Goal: Consume media (video, audio)

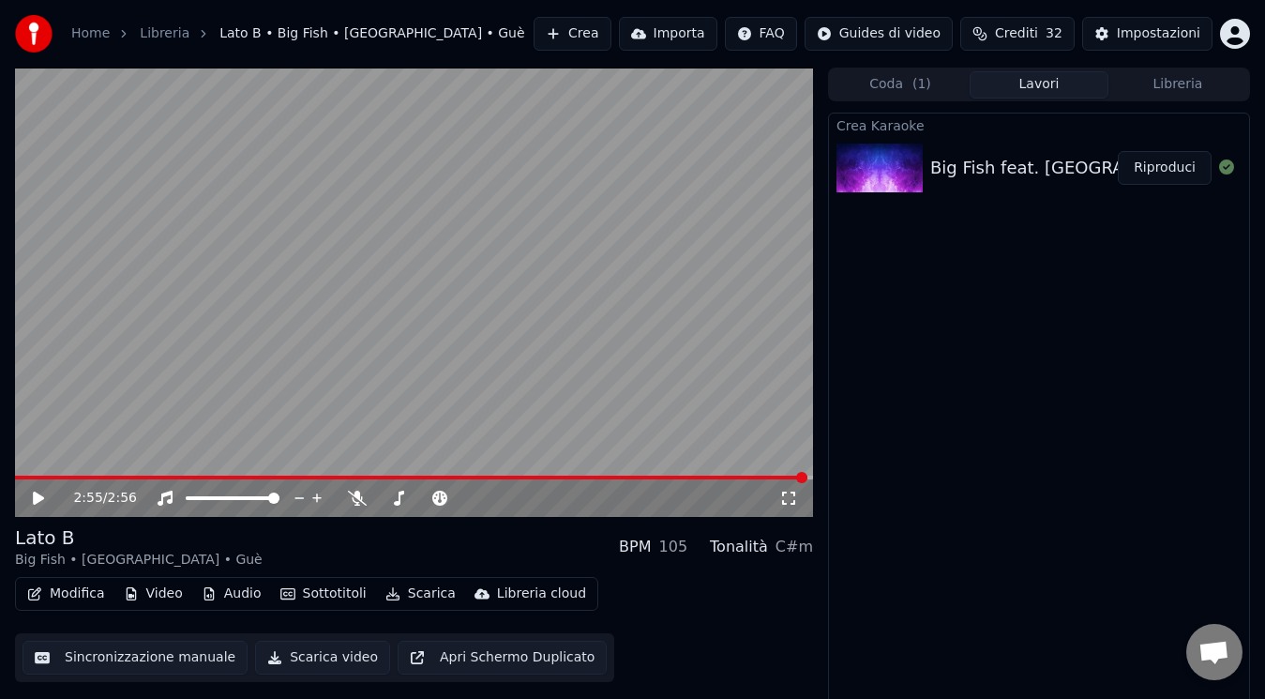
click at [309, 654] on button "Scarica video" at bounding box center [322, 657] width 135 height 34
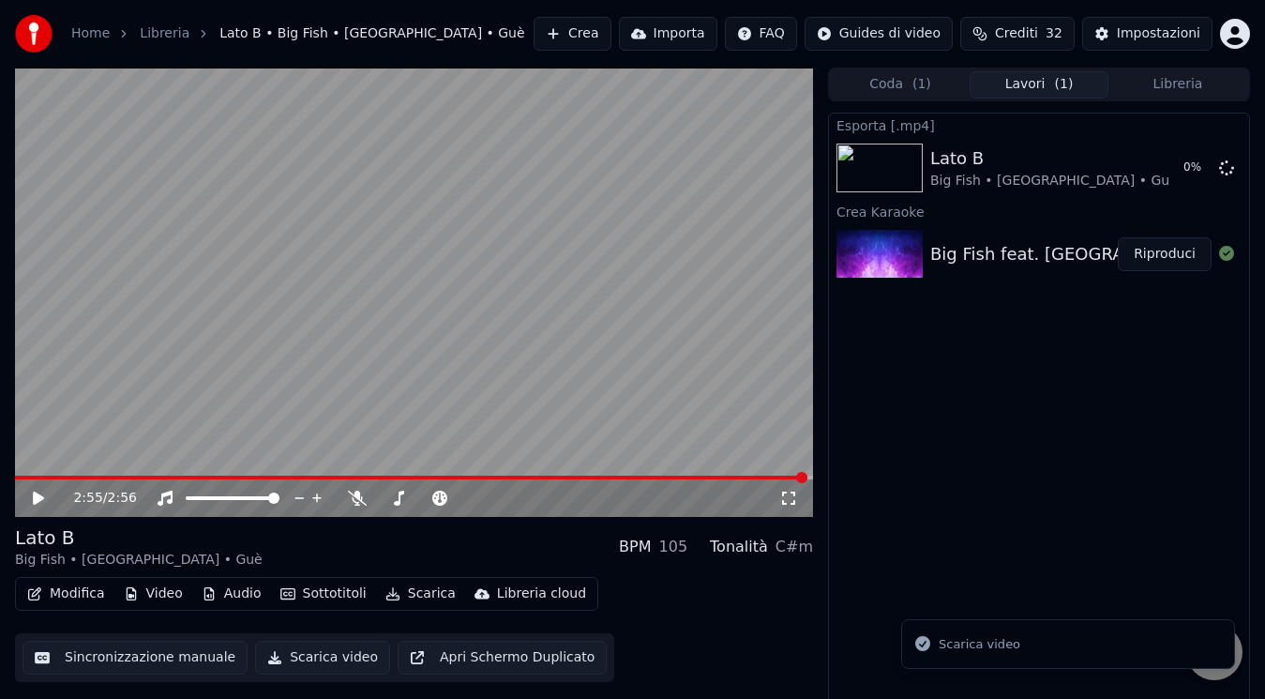
click at [32, 494] on icon at bounding box center [51, 497] width 43 height 15
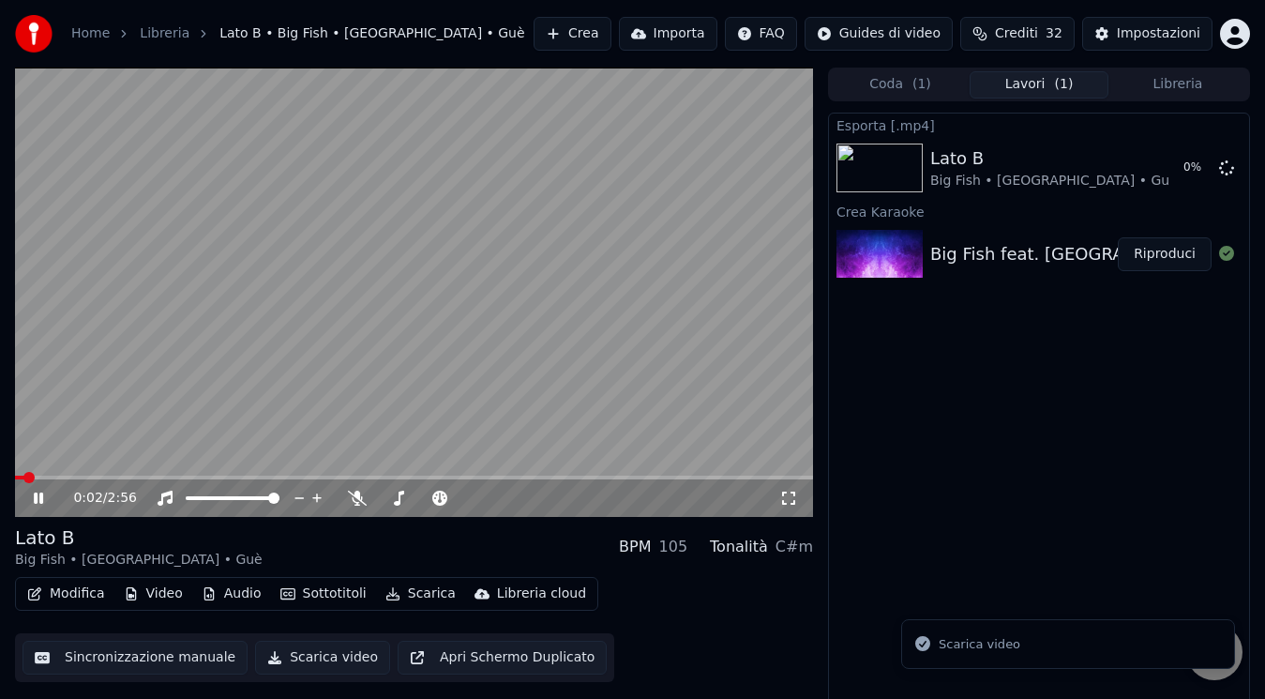
click at [15, 479] on span at bounding box center [414, 477] width 798 height 4
click at [33, 499] on icon at bounding box center [51, 497] width 43 height 15
click at [15, 483] on span at bounding box center [20, 477] width 11 height 11
click at [34, 499] on icon at bounding box center [38, 497] width 11 height 13
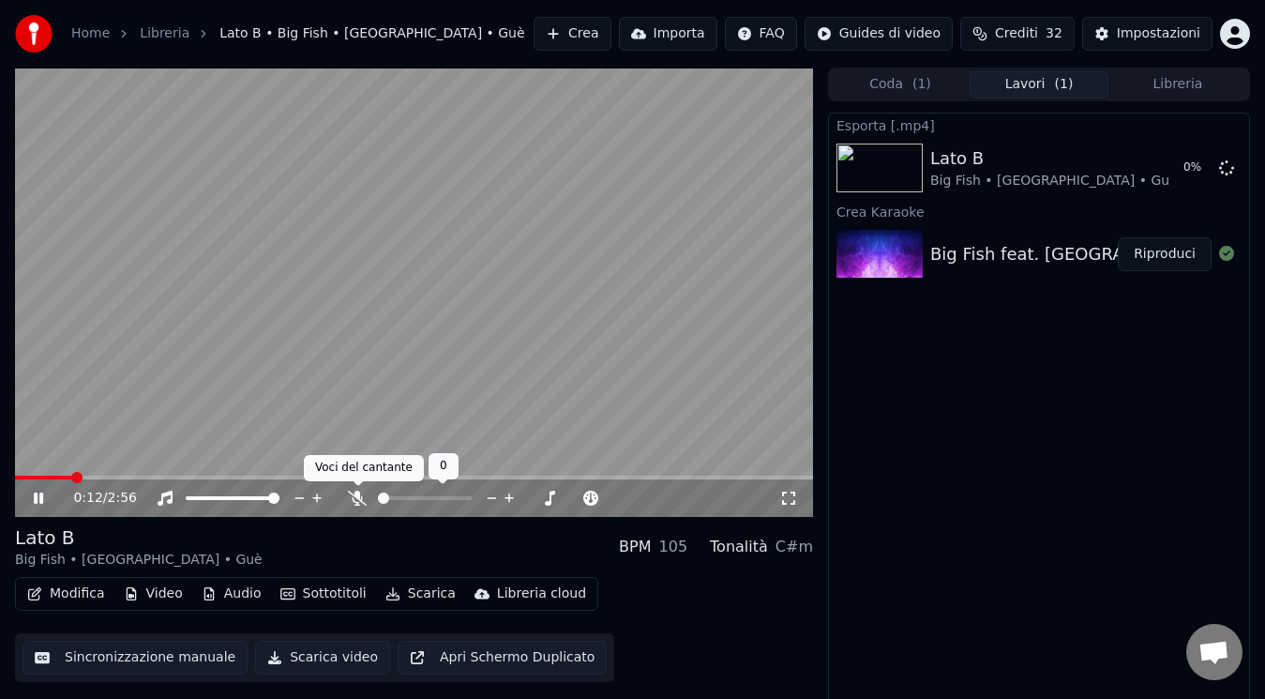
click at [354, 493] on icon at bounding box center [357, 497] width 19 height 15
click at [74, 475] on div "0:14 / 2:56" at bounding box center [414, 292] width 798 height 449
click at [15, 479] on span at bounding box center [15, 477] width 0 height 4
click at [38, 501] on icon at bounding box center [38, 497] width 11 height 13
click at [361, 500] on icon at bounding box center [358, 497] width 10 height 15
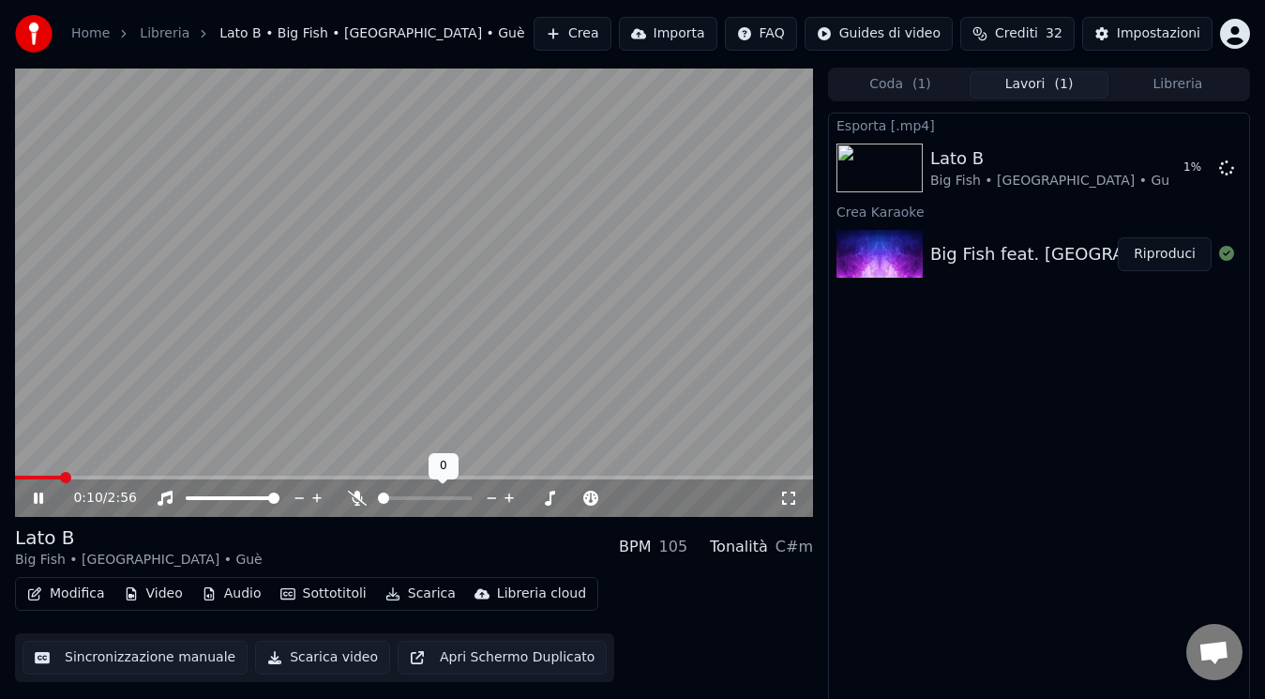
click at [358, 502] on icon at bounding box center [357, 497] width 19 height 15
click at [406, 557] on div "Lato B Big Fish • [GEOGRAPHIC_DATA] • Guè BPM 105 Tonalità C#m" at bounding box center [414, 546] width 798 height 45
click at [360, 501] on icon at bounding box center [358, 497] width 10 height 15
click at [360, 501] on icon at bounding box center [357, 497] width 19 height 15
click at [359, 498] on icon at bounding box center [358, 497] width 10 height 15
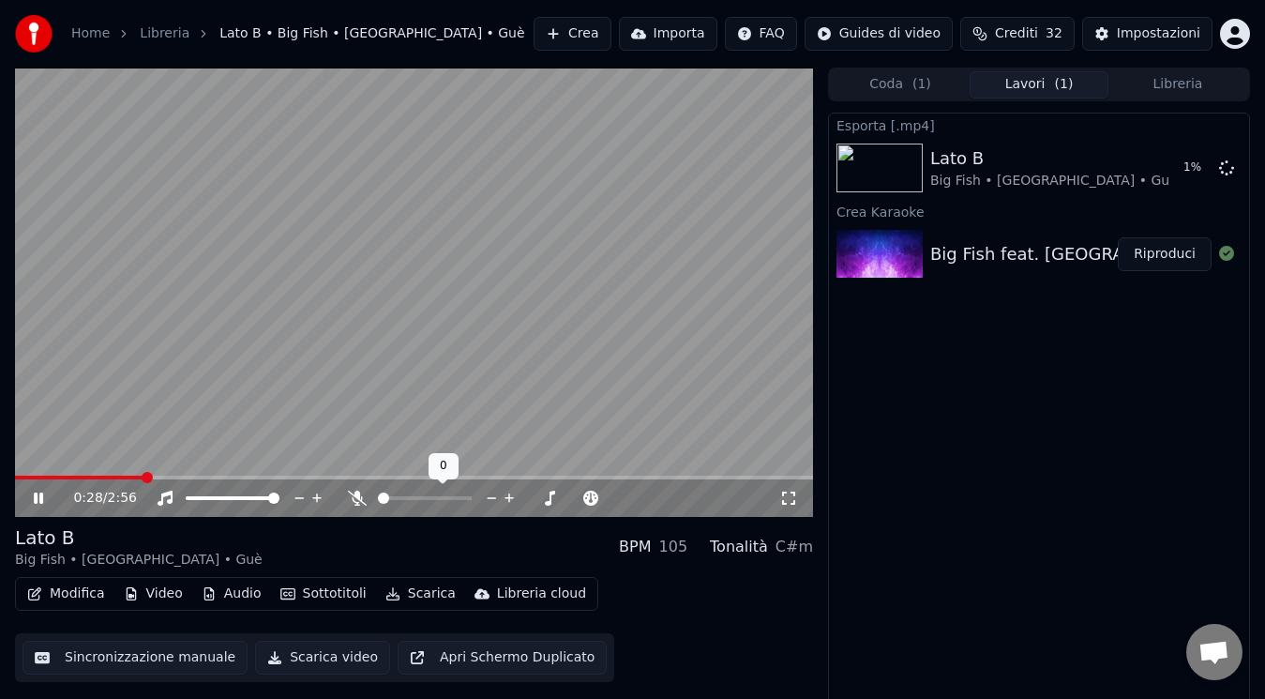
click at [359, 498] on icon at bounding box center [357, 497] width 19 height 15
click at [359, 498] on icon at bounding box center [358, 497] width 10 height 15
click at [327, 530] on div "Lato B Big Fish • [GEOGRAPHIC_DATA] • Guè BPM 105 Tonalità C#m" at bounding box center [414, 546] width 798 height 45
click at [393, 525] on div "Lato B Big Fish • [GEOGRAPHIC_DATA] • Guè BPM 105 Tonalità C#m" at bounding box center [414, 546] width 798 height 45
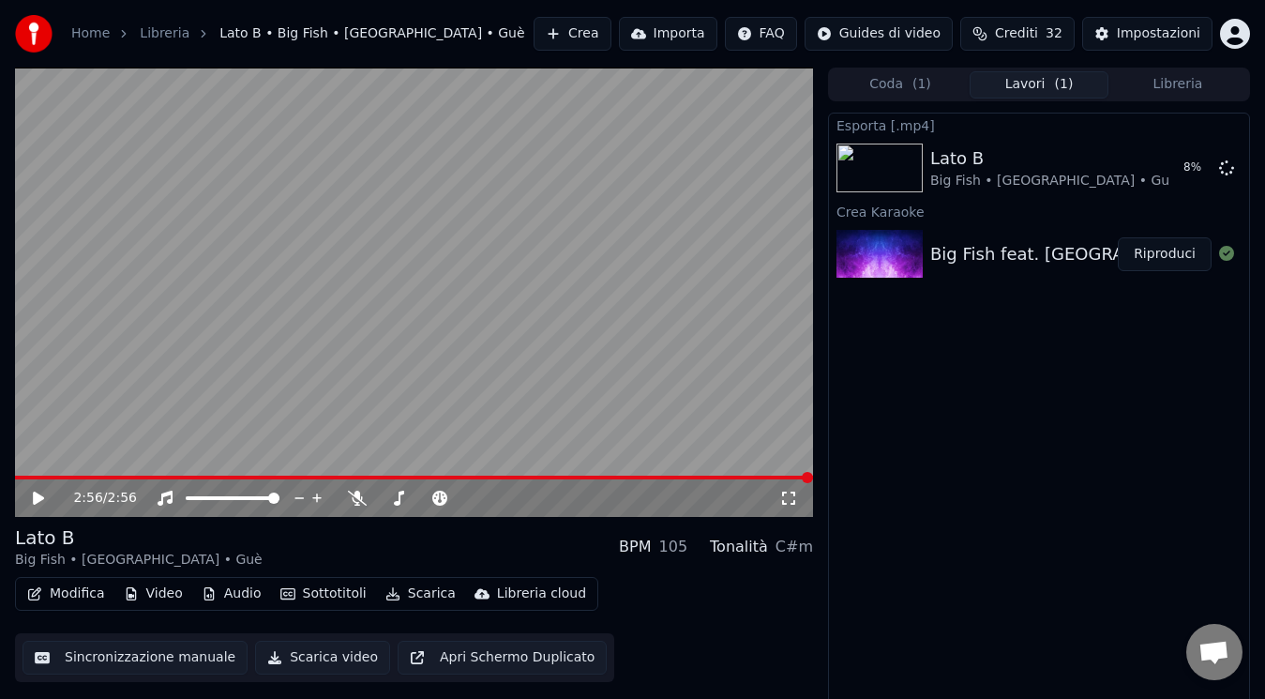
click at [41, 499] on icon at bounding box center [38, 497] width 11 height 13
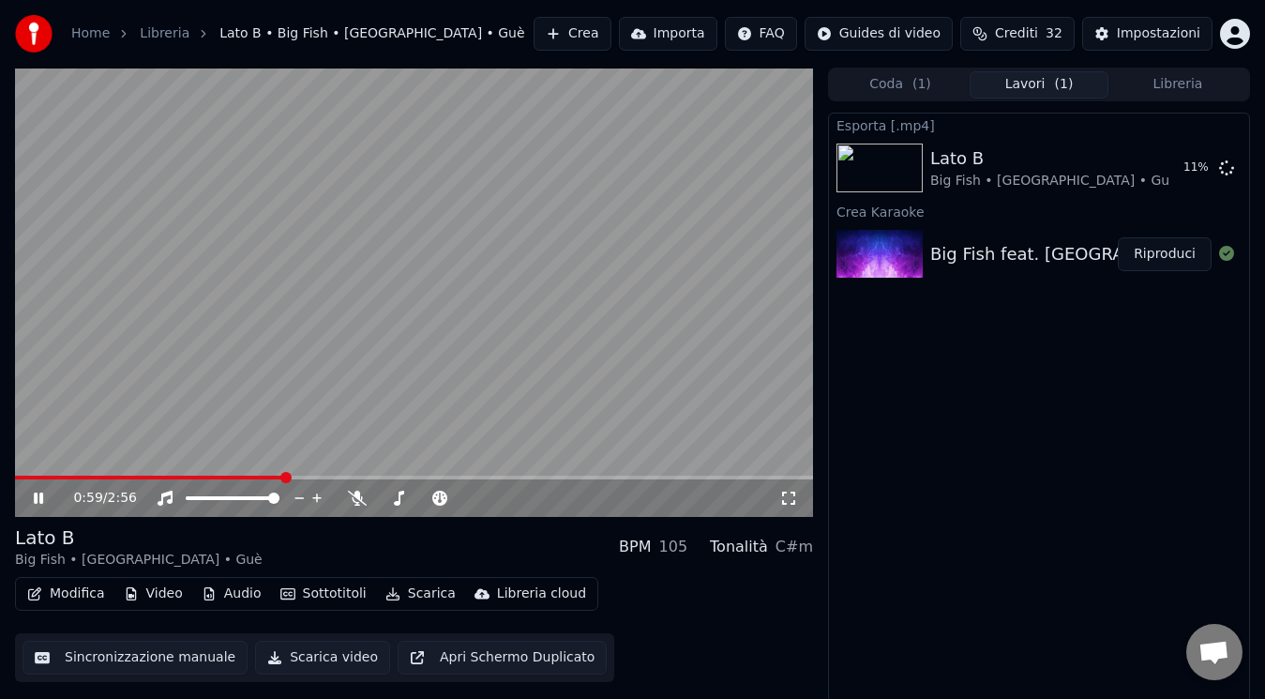
click at [41, 499] on icon at bounding box center [38, 497] width 9 height 11
click at [249, 475] on span at bounding box center [132, 477] width 234 height 4
click at [41, 503] on icon at bounding box center [51, 497] width 43 height 15
click at [244, 480] on div "0:59 / 2:56" at bounding box center [414, 498] width 798 height 38
click at [245, 476] on span at bounding box center [130, 477] width 231 height 4
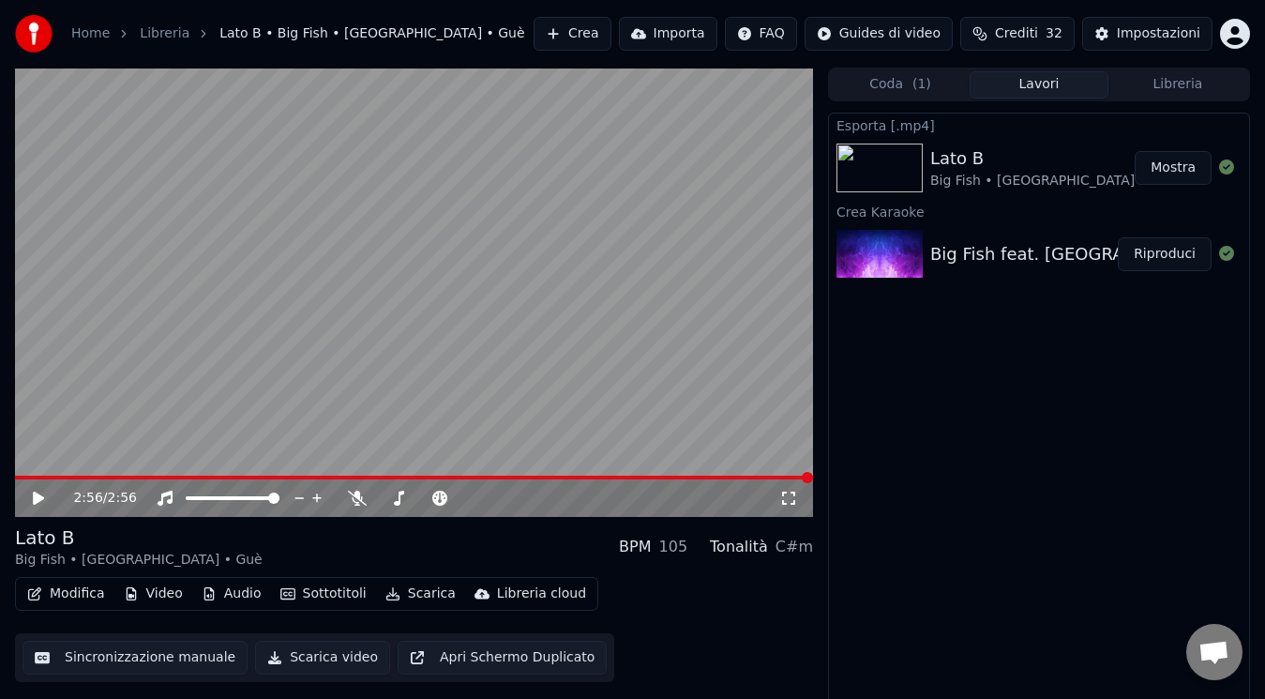
click at [1172, 158] on button "Mostra" at bounding box center [1173, 168] width 77 height 34
